Goal: Task Accomplishment & Management: Manage account settings

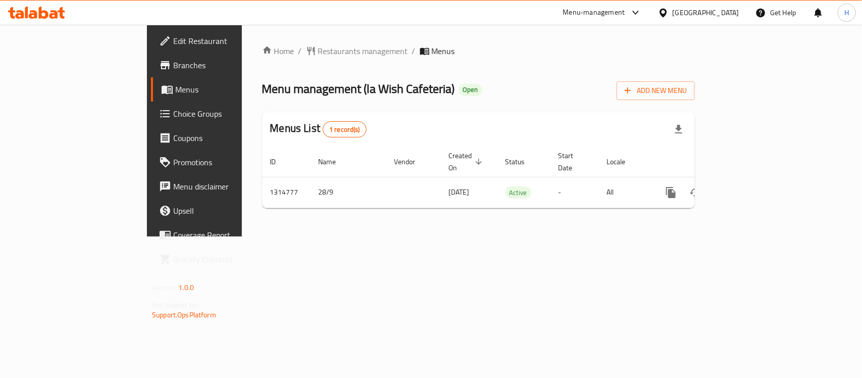
drag, startPoint x: 455, startPoint y: 293, endPoint x: 492, endPoint y: 281, distance: 39.0
click at [455, 236] on div "Home / Restaurants management / Menus Menu management ( la Wish Cafeteria ) Ope…" at bounding box center [478, 131] width 473 height 212
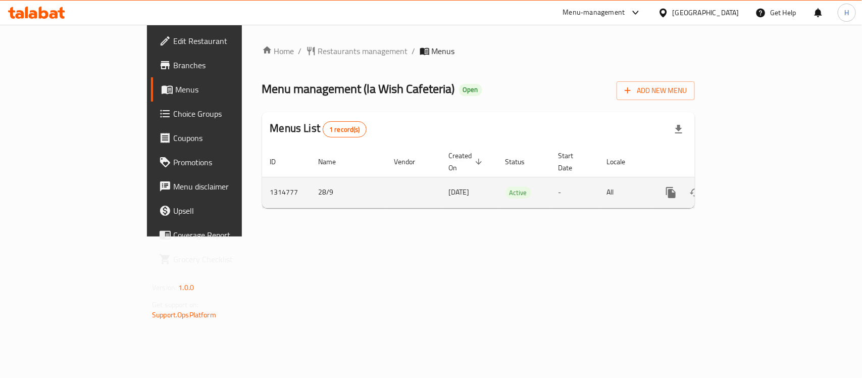
click at [756, 180] on link "enhanced table" at bounding box center [744, 192] width 24 height 24
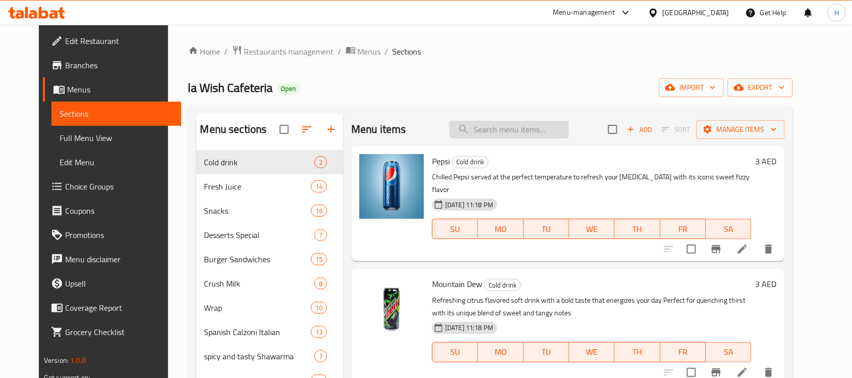
click at [530, 129] on input "search" at bounding box center [509, 130] width 119 height 18
paste input "Fruit Salad Plate"
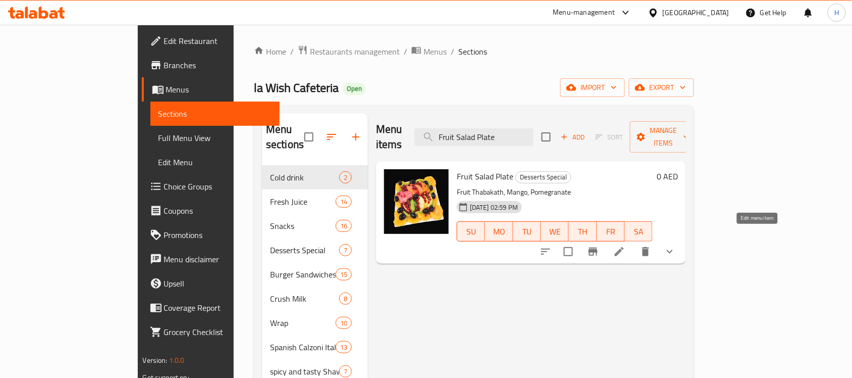
type input "Fruit Salad Plate"
click at [626, 245] on icon at bounding box center [619, 251] width 12 height 12
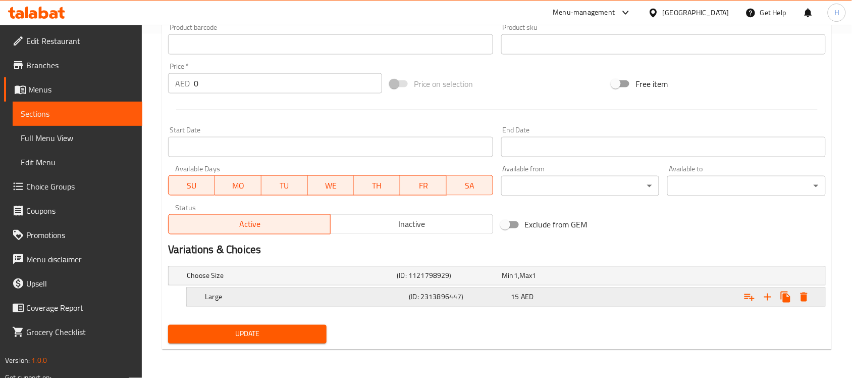
click at [488, 294] on h5 "(ID: 2313896447)" at bounding box center [458, 297] width 98 height 10
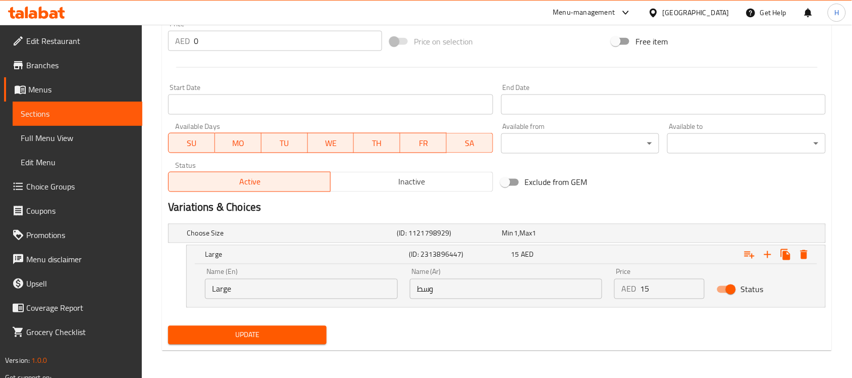
scroll to position [387, 0]
click at [284, 289] on input "Large" at bounding box center [301, 288] width 193 height 20
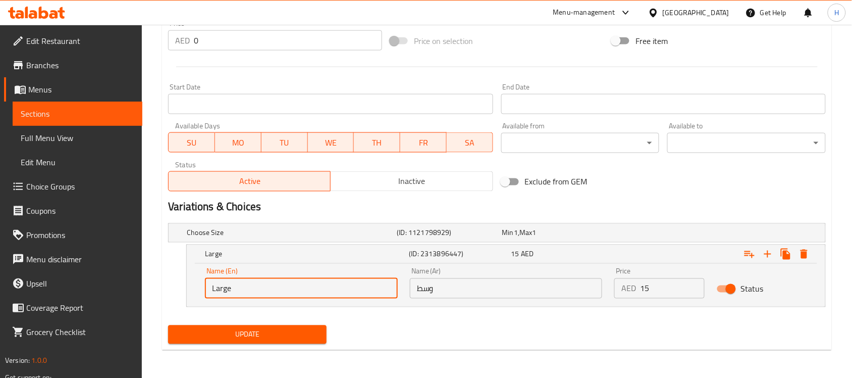
click at [440, 293] on input "وسط" at bounding box center [506, 288] width 193 height 20
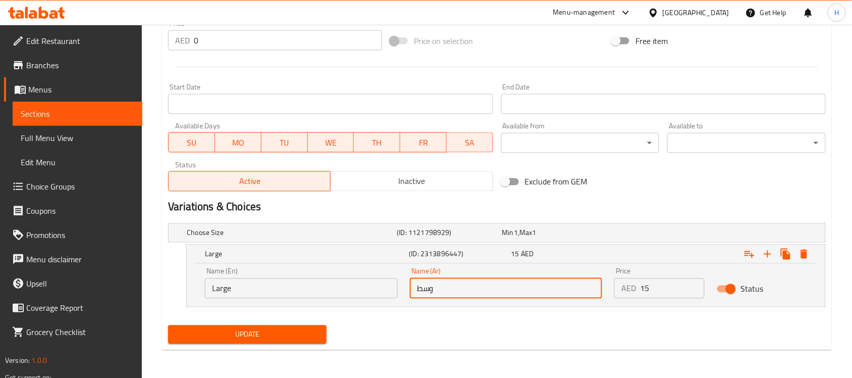
click at [440, 293] on input "وسط" at bounding box center [506, 288] width 193 height 20
type input "كبير"
click at [315, 341] on span "Update" at bounding box center [247, 334] width 142 height 13
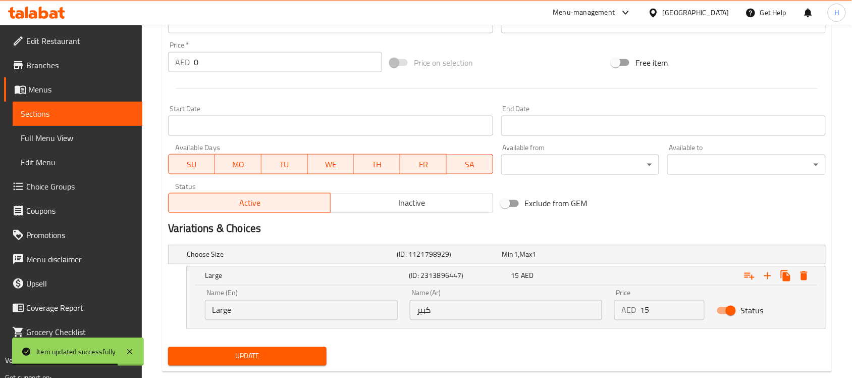
scroll to position [387, 0]
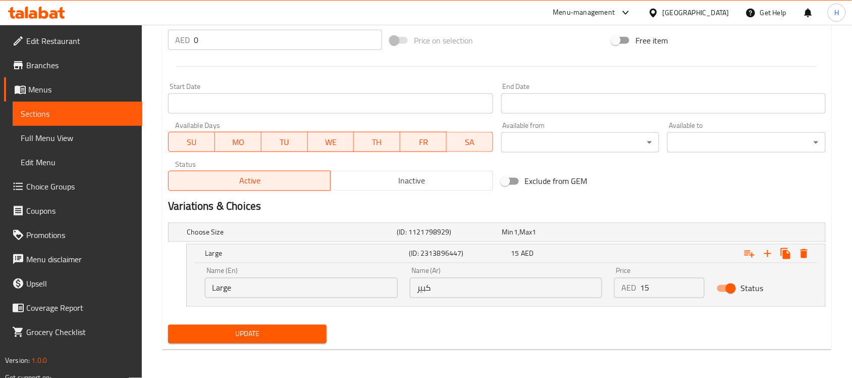
click at [266, 337] on span "Update" at bounding box center [247, 334] width 142 height 13
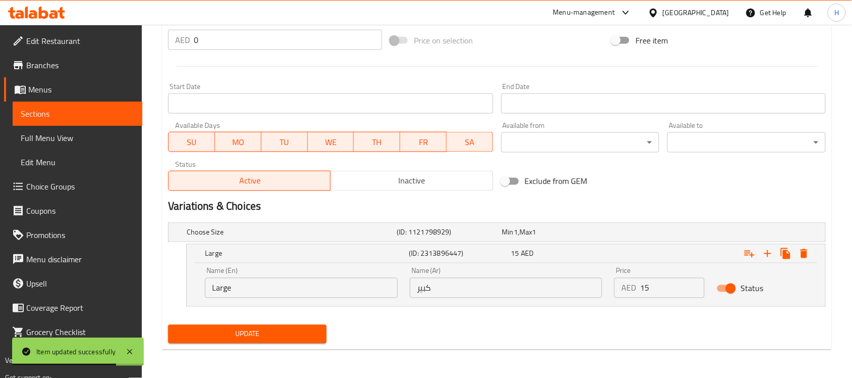
click at [120, 107] on link "Sections" at bounding box center [78, 113] width 130 height 24
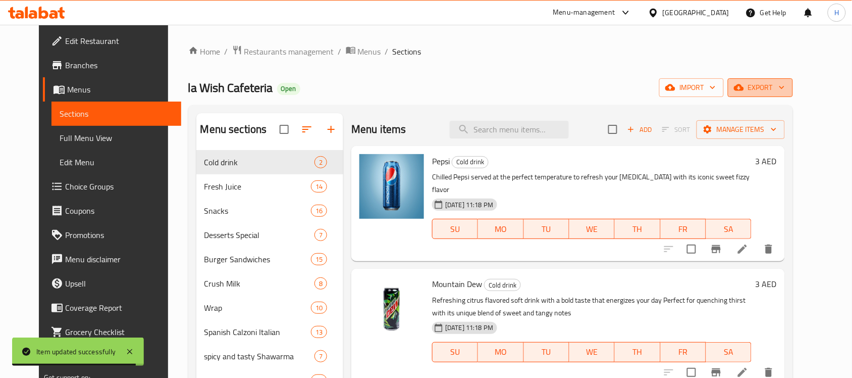
click at [785, 81] on span "export" at bounding box center [760, 87] width 49 height 13
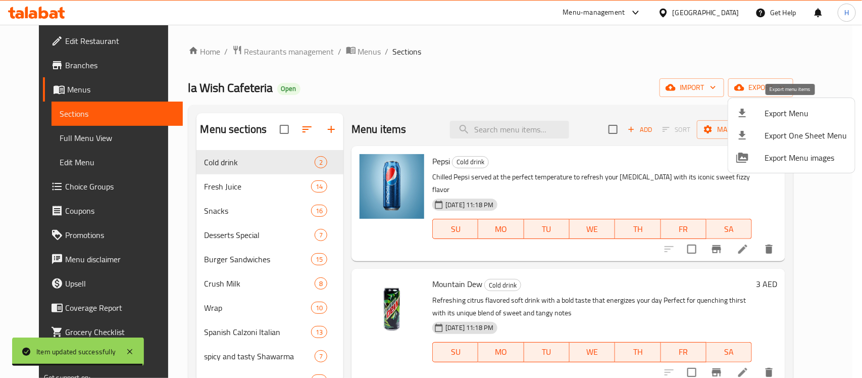
click at [735, 114] on li "Export Menu" at bounding box center [791, 113] width 127 height 22
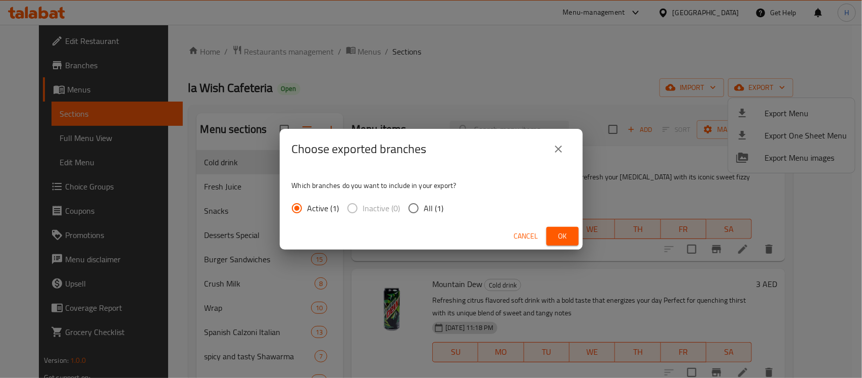
click at [432, 207] on span "All (1)" at bounding box center [434, 208] width 20 height 12
click at [424, 207] on input "All (1)" at bounding box center [413, 207] width 21 height 21
radio input "true"
click at [569, 238] on span "Ok" at bounding box center [562, 236] width 16 height 13
